Goal: Information Seeking & Learning: Check status

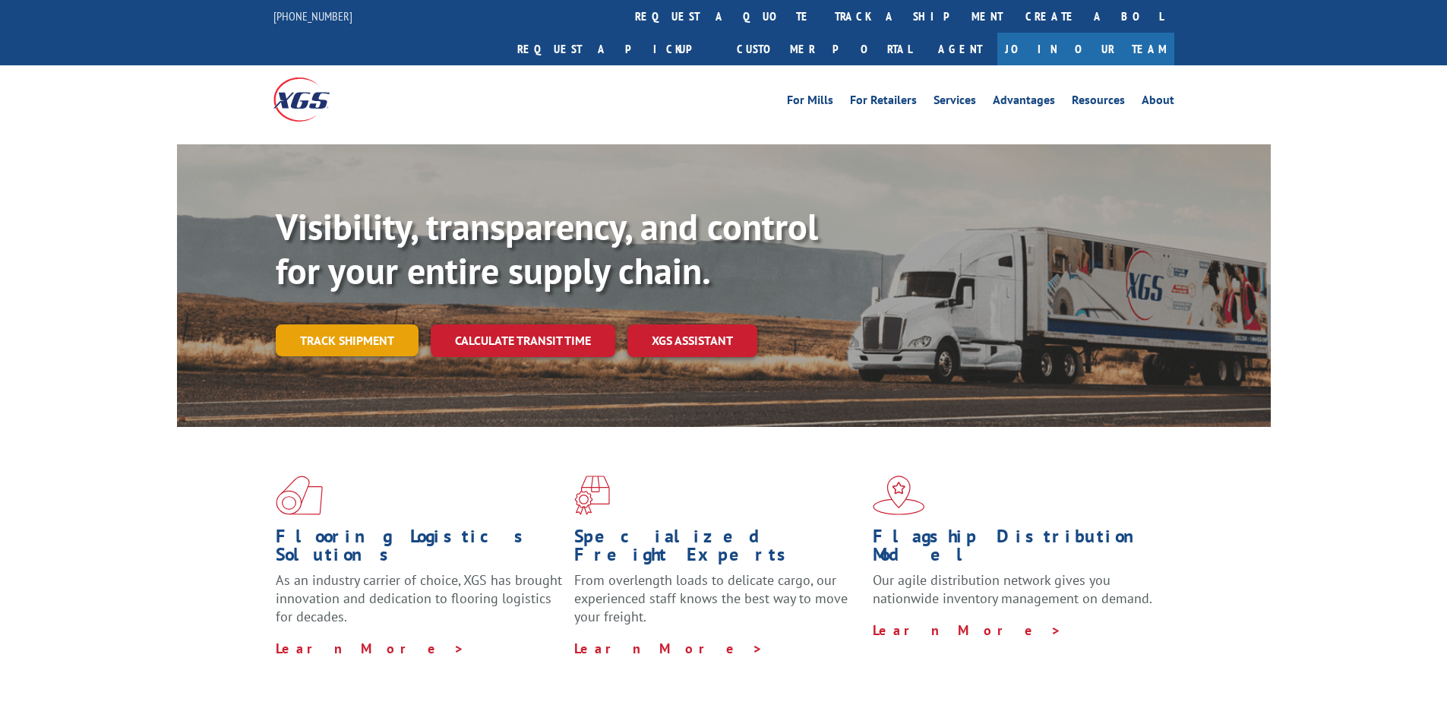
click at [346, 324] on link "Track shipment" at bounding box center [347, 340] width 143 height 32
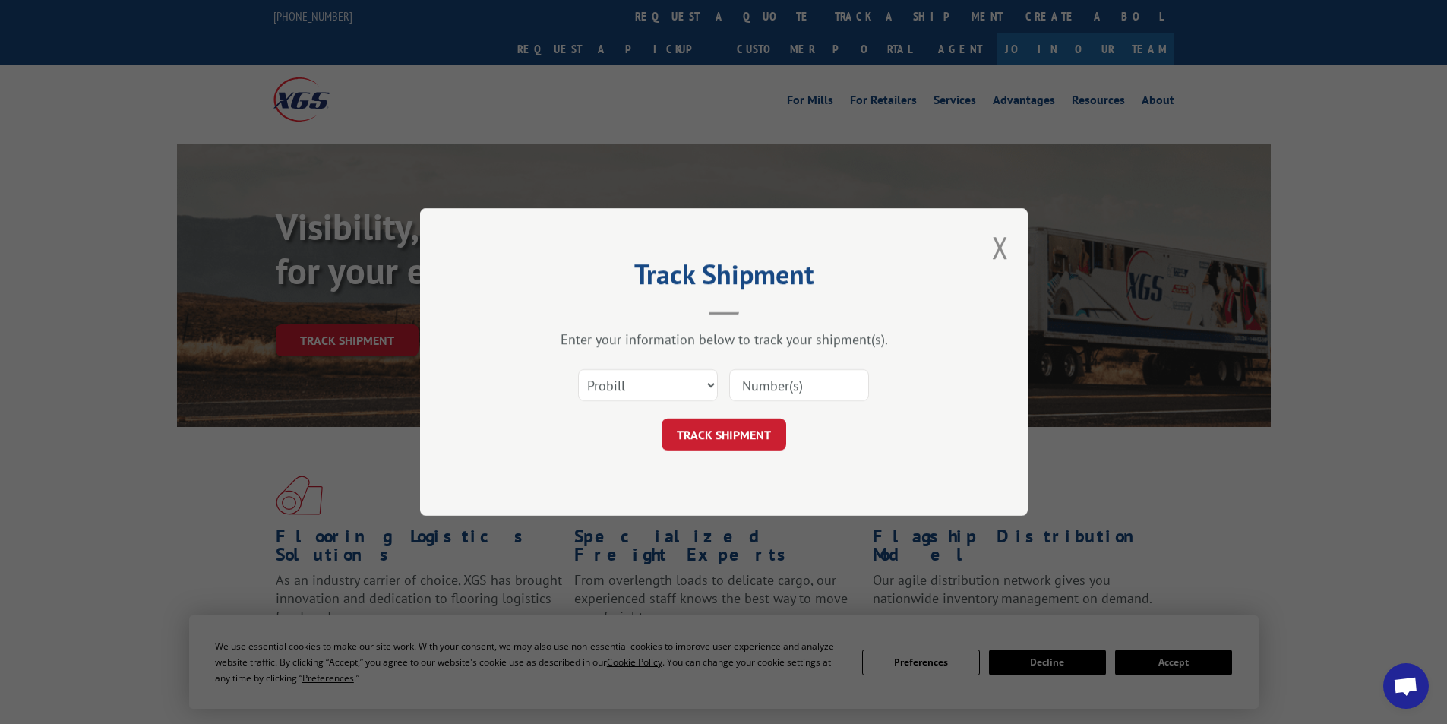
click at [792, 384] on input at bounding box center [799, 385] width 140 height 32
paste input "17562554"
type input "17562554"
click at [744, 431] on button "TRACK SHIPMENT" at bounding box center [724, 435] width 125 height 32
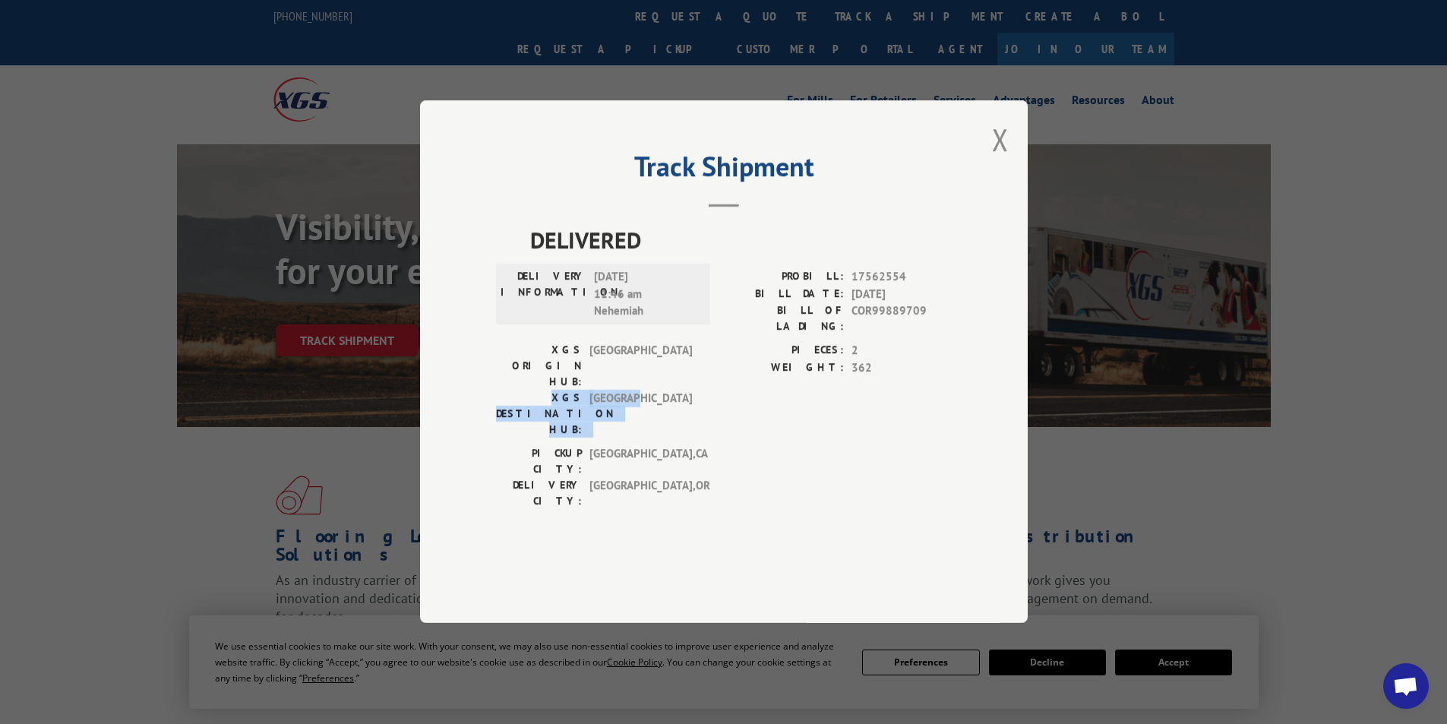
drag, startPoint x: 658, startPoint y: 400, endPoint x: 501, endPoint y: 406, distance: 156.6
click at [501, 406] on div "XGS DESTINATION HUB: [GEOGRAPHIC_DATA]" at bounding box center [598, 414] width 205 height 48
click at [501, 406] on label "XGS DESTINATION HUB:" at bounding box center [539, 414] width 86 height 48
drag, startPoint x: 492, startPoint y: 400, endPoint x: 657, endPoint y: 397, distance: 164.9
click at [657, 397] on div "Track Shipment DELIVERED DELIVERY INFORMATION: [DATE] 11:46 am Nehemiah PROBILL…" at bounding box center [724, 361] width 608 height 523
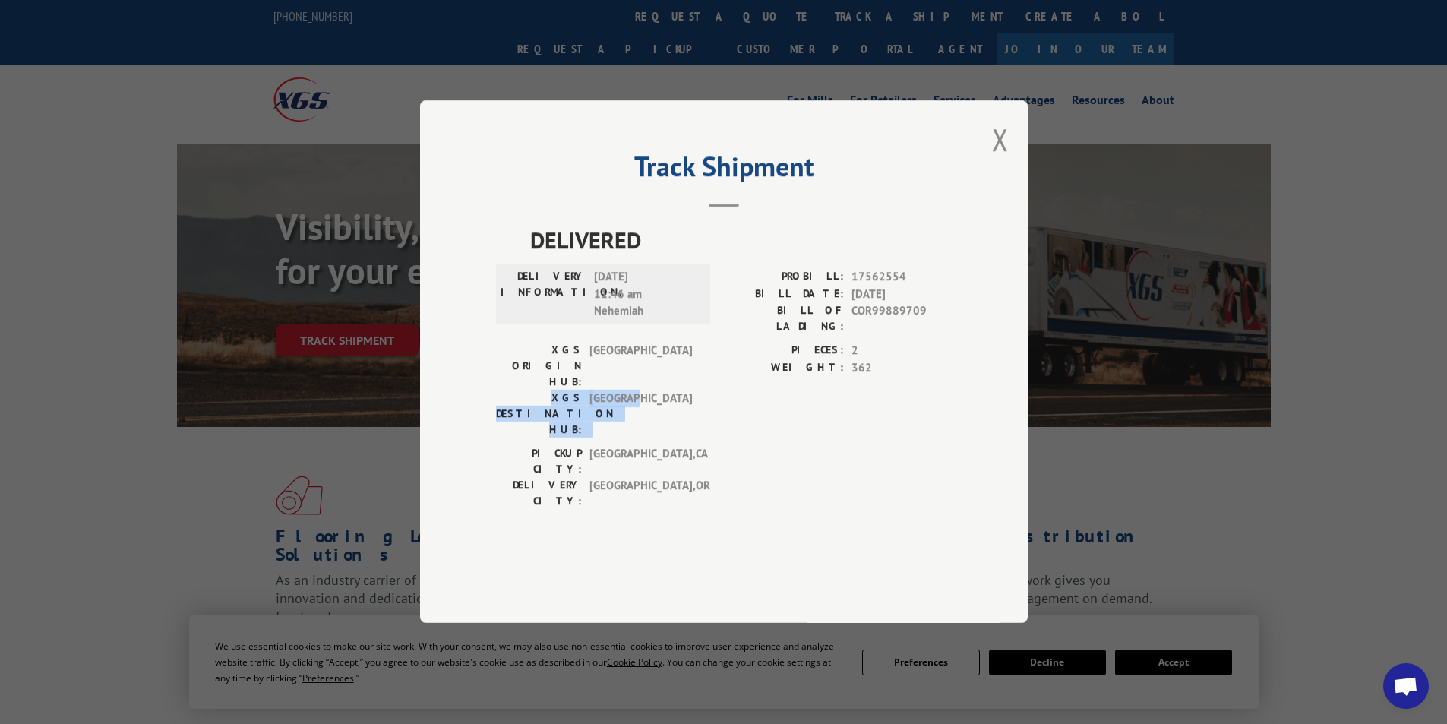
copy div "XGS DESTINATION HUB: [GEOGRAPHIC_DATA]"
